Goal: Transaction & Acquisition: Purchase product/service

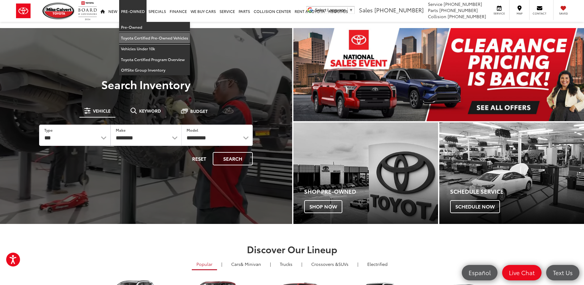
click at [139, 39] on link "Toyota Certified Pre-Owned Vehicles" at bounding box center [154, 38] width 71 height 11
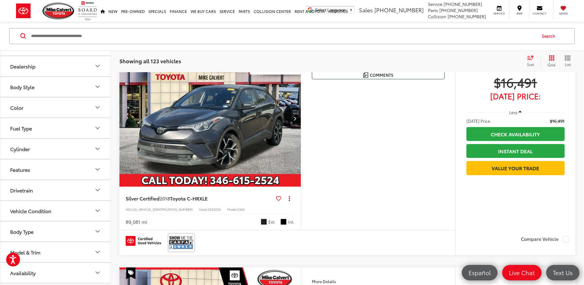
scroll to position [62, 0]
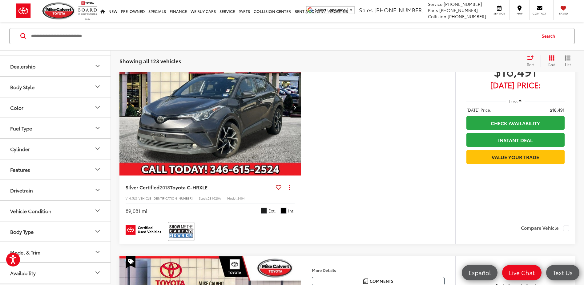
click at [33, 251] on div "Model & Trim" at bounding box center [25, 252] width 30 height 6
click at [34, 251] on div "Model & Trim" at bounding box center [25, 252] width 30 height 6
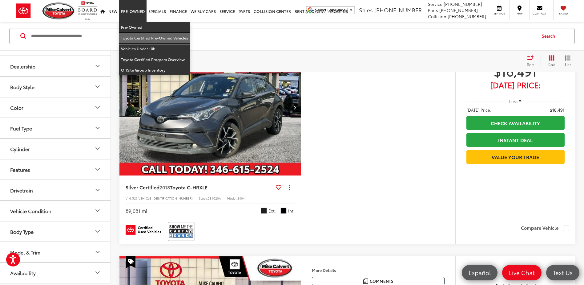
drag, startPoint x: 134, startPoint y: 38, endPoint x: 113, endPoint y: 106, distance: 70.8
click at [134, 39] on link "Toyota Certified Pre-Owned Vehicles" at bounding box center [154, 38] width 71 height 11
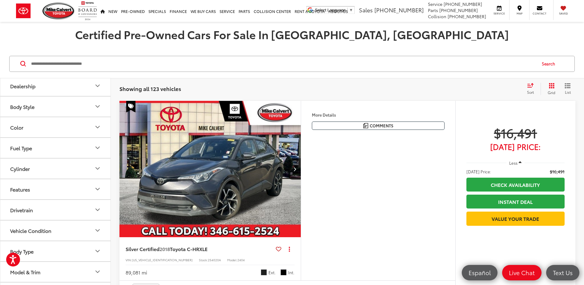
scroll to position [77, 0]
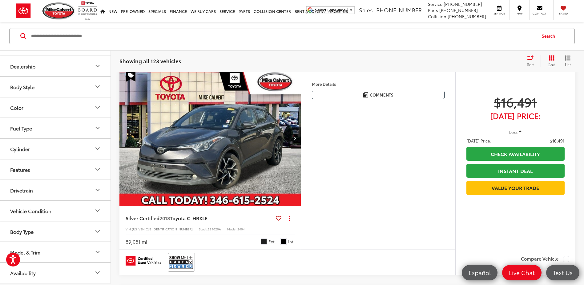
click at [32, 255] on div "Model & Trim" at bounding box center [25, 252] width 30 height 6
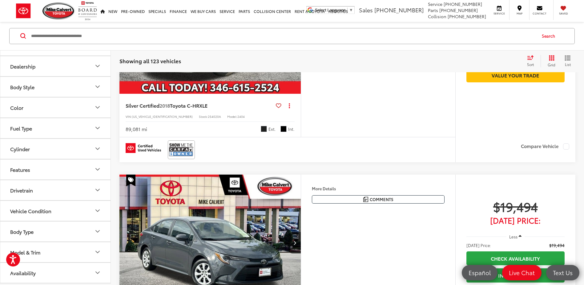
scroll to position [154, 0]
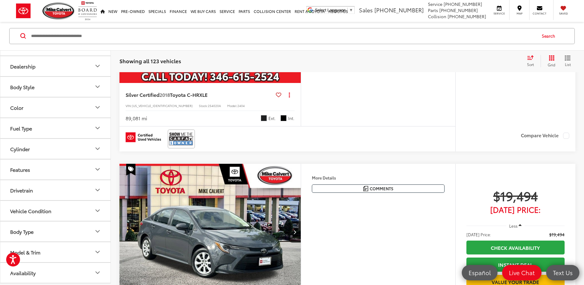
click at [98, 252] on icon "Model & Trim" at bounding box center [97, 251] width 7 height 7
click at [16, 272] on label "4Runner (11)" at bounding box center [55, 272] width 83 height 11
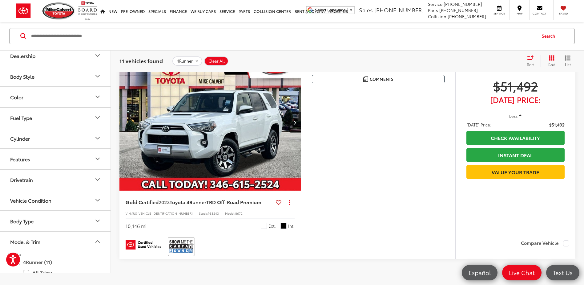
scroll to position [2183, 0]
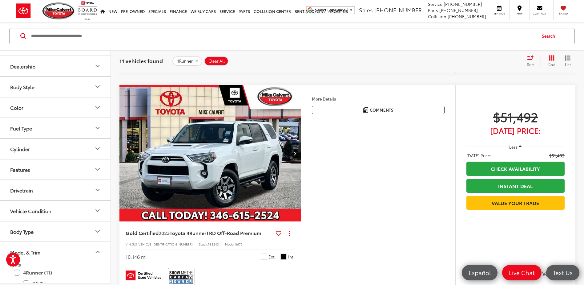
click at [294, 155] on icon "Next image" at bounding box center [294, 153] width 3 height 4
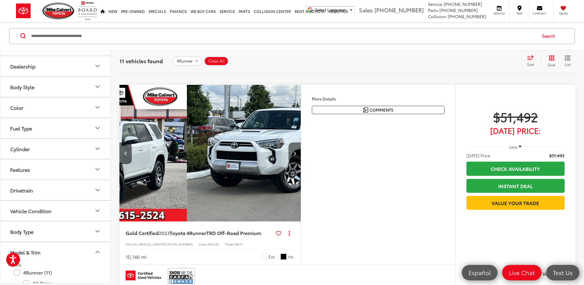
scroll to position [0, 182]
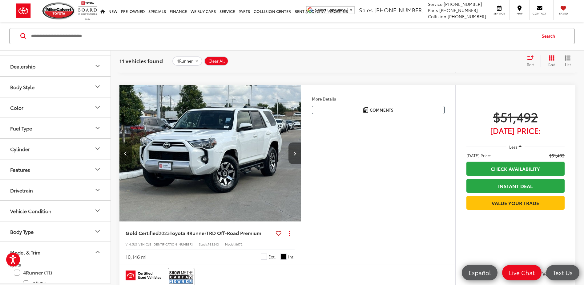
click at [294, 155] on icon "Next image" at bounding box center [294, 153] width 3 height 4
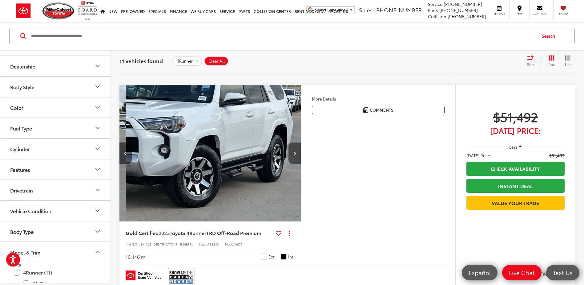
scroll to position [0, 365]
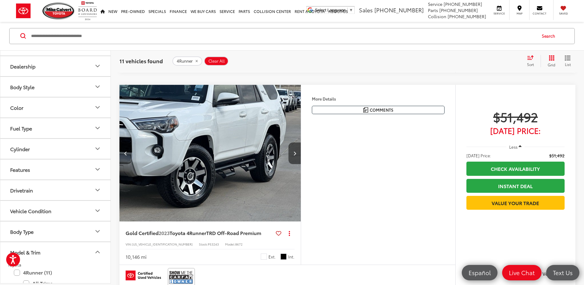
click at [294, 155] on icon "Next image" at bounding box center [294, 153] width 3 height 4
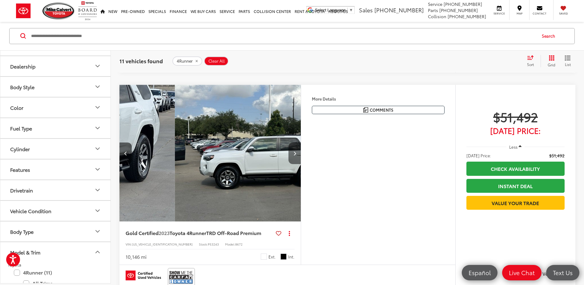
scroll to position [0, 547]
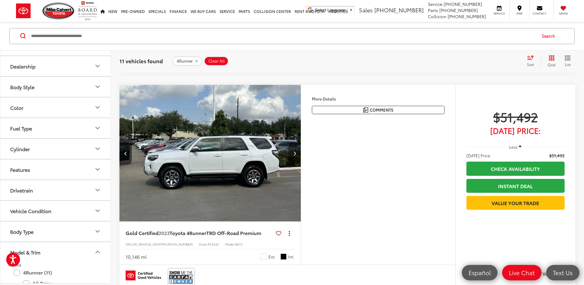
click at [294, 155] on icon "Next image" at bounding box center [294, 153] width 3 height 4
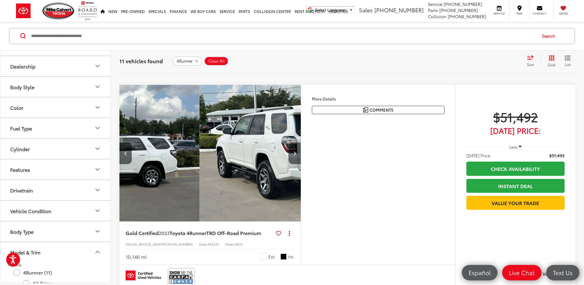
scroll to position [0, 729]
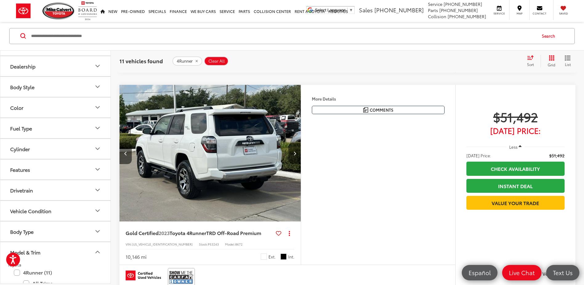
click at [294, 155] on icon "Next image" at bounding box center [294, 153] width 3 height 4
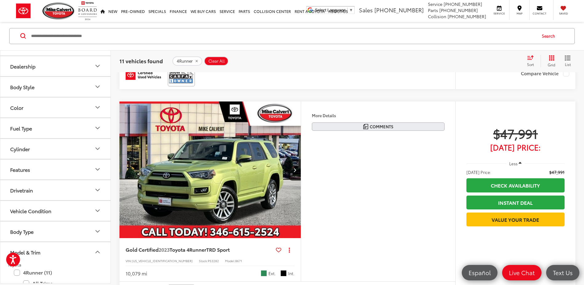
scroll to position [1721, 0]
